Goal: Information Seeking & Learning: Learn about a topic

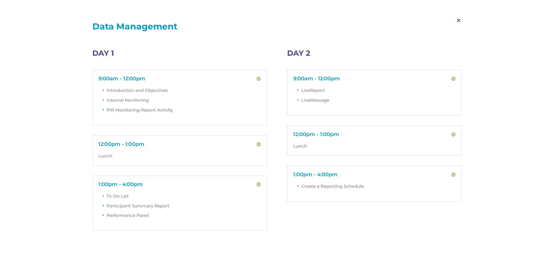
scroll to position [18, 0]
click at [458, 21] on span "M" at bounding box center [458, 20] width 17 height 17
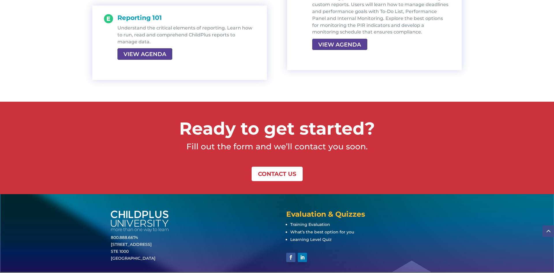
scroll to position [1225, 0]
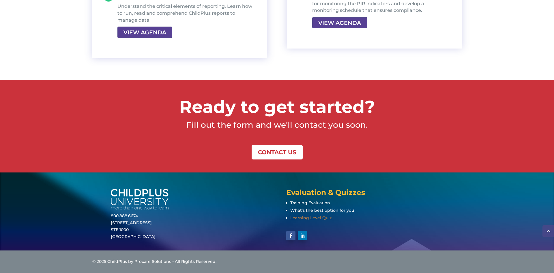
click at [298, 218] on span "Learning Level Quiz" at bounding box center [311, 217] width 41 height 5
click at [345, 211] on span "What’s the best option for you" at bounding box center [323, 210] width 64 height 5
click at [319, 202] on span "Training Evaluation" at bounding box center [311, 202] width 40 height 5
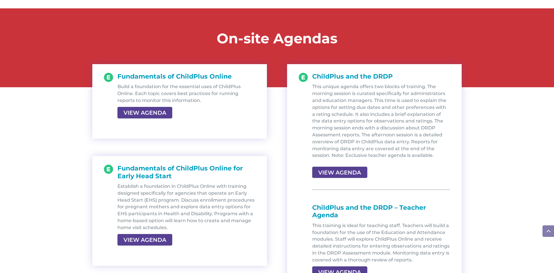
scroll to position [625, 0]
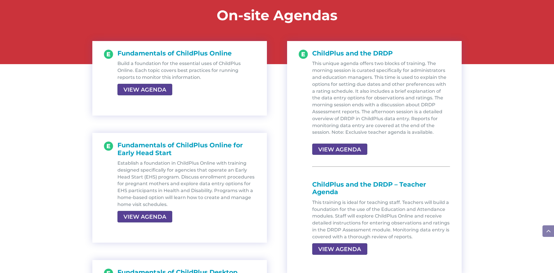
click at [365, 160] on div "This unique agenda offers two blocks of training. The morning session is curate…" at bounding box center [381, 156] width 138 height 193
click at [384, 150] on div "VIEW AGENDA" at bounding box center [381, 150] width 138 height 10
